Goal: Transaction & Acquisition: Book appointment/travel/reservation

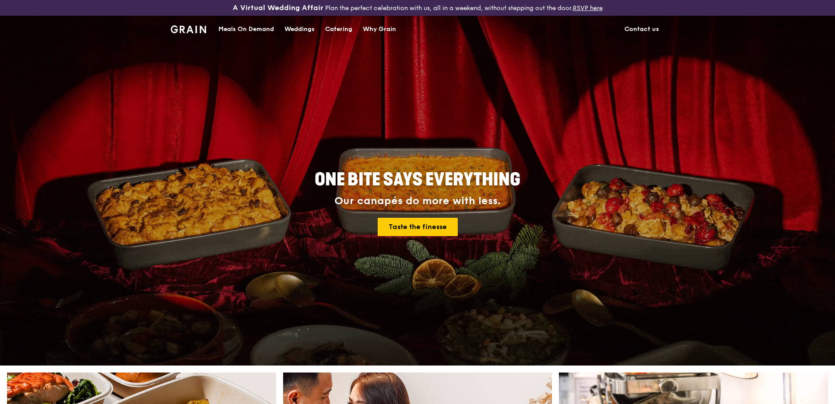
click at [371, 26] on div "Why Grain" at bounding box center [379, 29] width 33 height 26
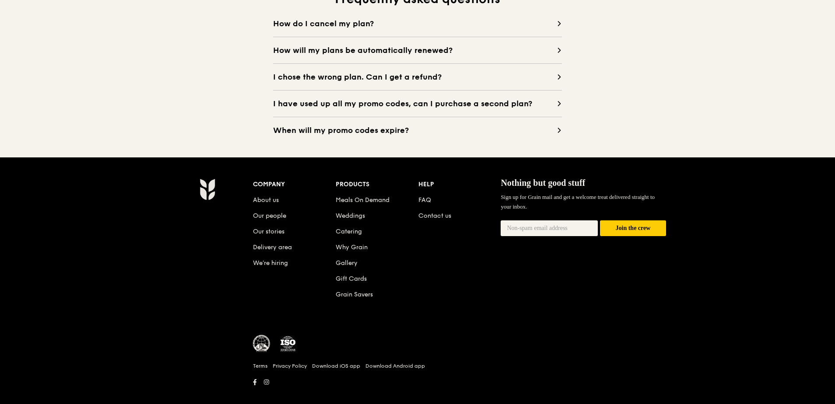
scroll to position [875, 0]
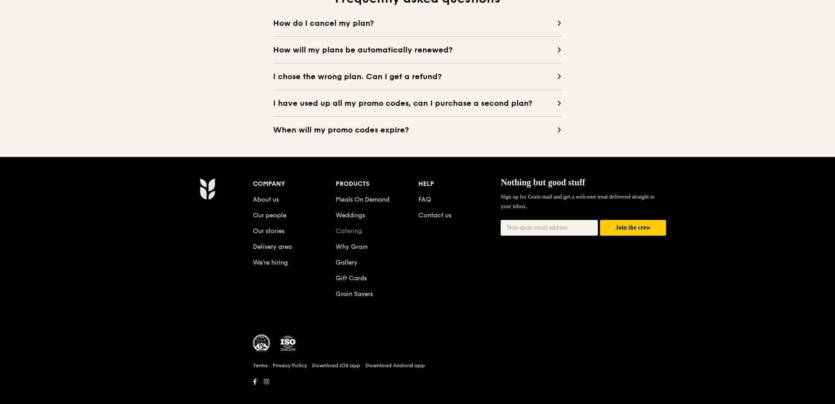
click at [345, 230] on link "Catering" at bounding box center [348, 230] width 26 height 7
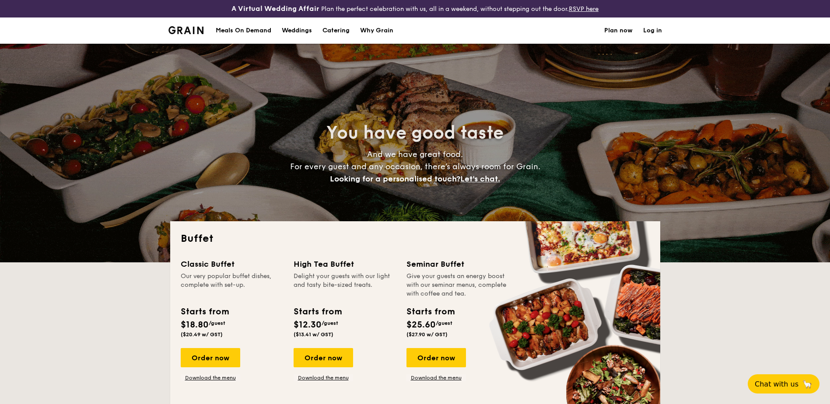
select select
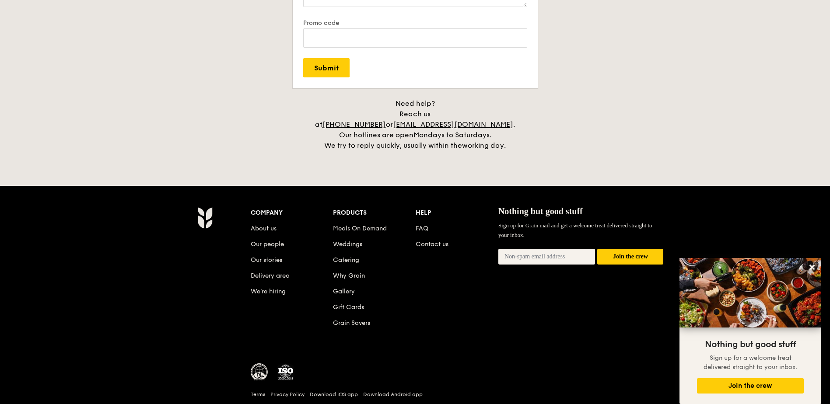
scroll to position [1808, 0]
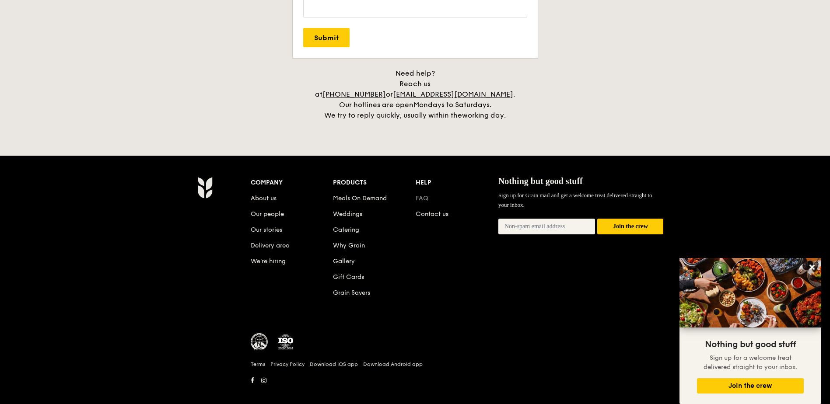
click at [419, 195] on link "FAQ" at bounding box center [422, 198] width 13 height 7
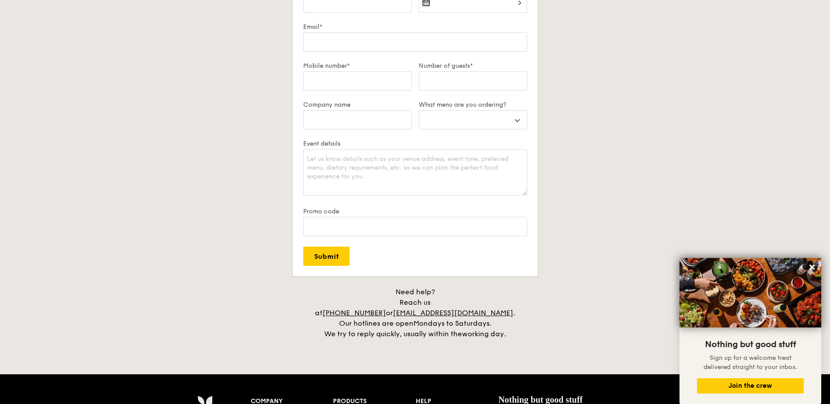
scroll to position [1596, 0]
